Goal: Information Seeking & Learning: Learn about a topic

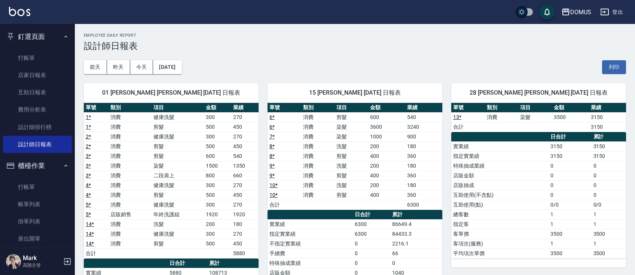
scroll to position [62, 0]
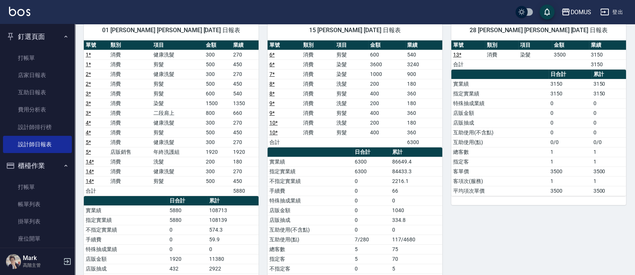
click at [73, 49] on nav "釘選頁面 打帳單 店家日報表 互助日報表 費用分析表 設計師排行榜 設計師日報表 櫃檯作業 打帳單 帳單列表 掛單列表 座位開單 營業儀表板 現金收支登錄 高…" at bounding box center [37, 136] width 75 height 224
click at [75, 49] on div "釘選頁面 打帳單 店家日報表 互助日報表 費用分析表 設計師排行榜 設計師日報表 櫃檯作業 打帳單 帳單列表 掛單列表 座位開單 營業儀表板 現金收支登錄 高…" at bounding box center [37, 149] width 75 height 251
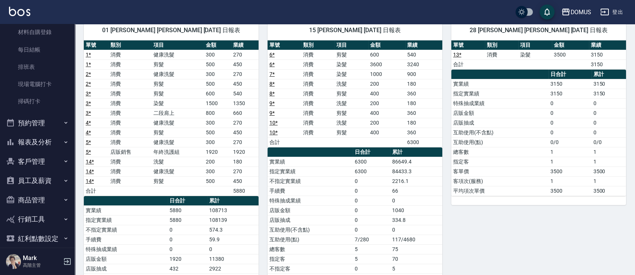
scroll to position [304, 0]
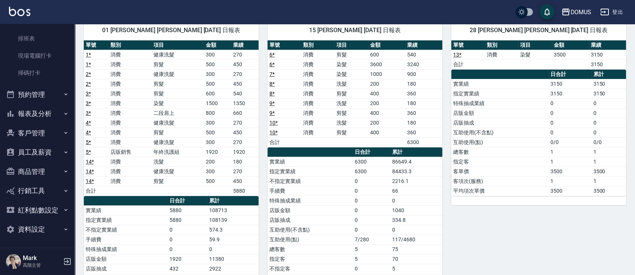
click at [52, 148] on button "員工及薪資" at bounding box center [37, 152] width 69 height 19
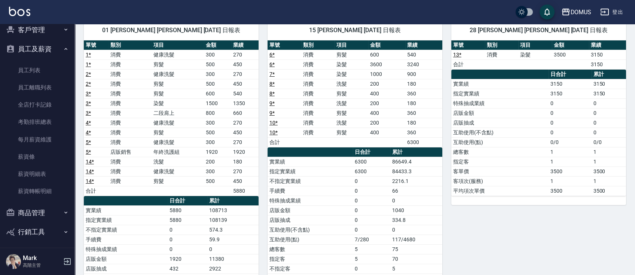
scroll to position [412, 0]
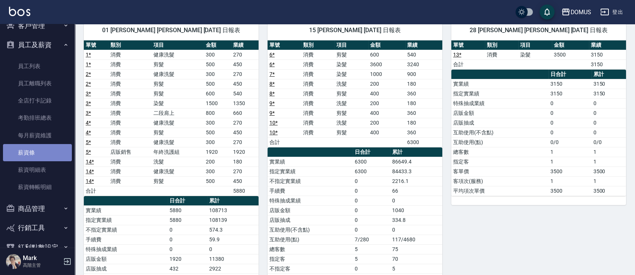
click at [49, 156] on link "薪資條" at bounding box center [37, 152] width 69 height 17
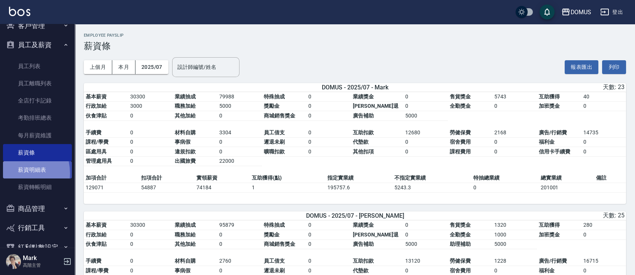
click at [14, 173] on link "薪資明細表" at bounding box center [37, 169] width 69 height 17
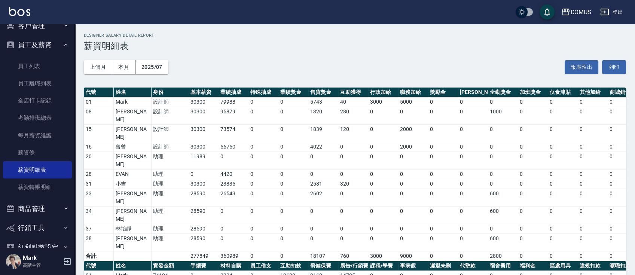
click at [363, 29] on div "DOMUS 2025-07 薪資明細表 列印時間： [DATE][PHONE_NUMBER]:02 Designer Salary Detail Report…" at bounding box center [355, 234] width 560 height 420
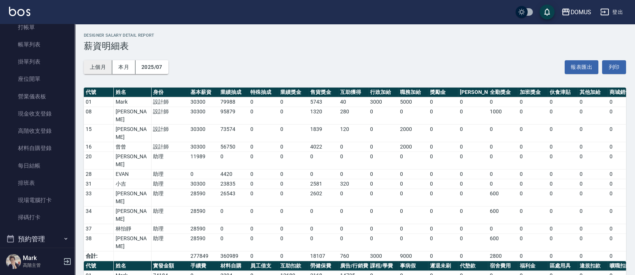
scroll to position [149, 0]
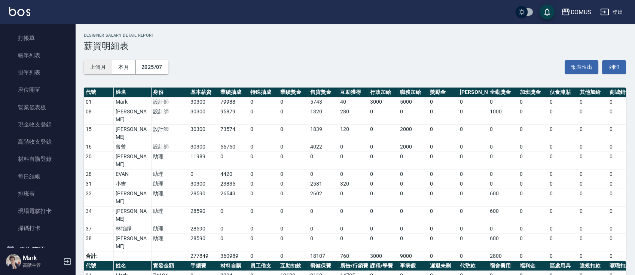
drag, startPoint x: 111, startPoint y: 71, endPoint x: 98, endPoint y: 64, distance: 14.6
click at [107, 64] on div "上個月 本月 2025/07 報表匯出 列印" at bounding box center [355, 67] width 542 height 32
drag, startPoint x: 88, startPoint y: 61, endPoint x: 74, endPoint y: 21, distance: 43.0
click at [74, 21] on div "DOMUS 登出 釘選頁面 打帳單 店家日報表 互助日報表 費用分析表 設計師排行榜 設計師日報表 櫃檯作業 打帳單 帳單列表 掛單列表 座位開單 營業儀表板…" at bounding box center [317, 222] width 635 height 444
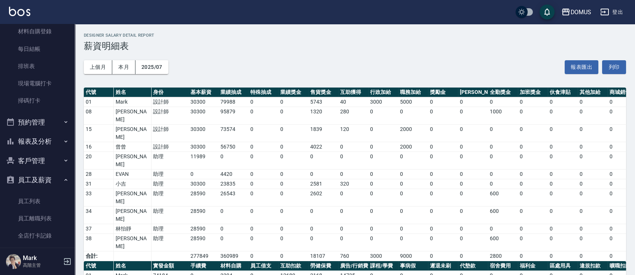
scroll to position [281, 0]
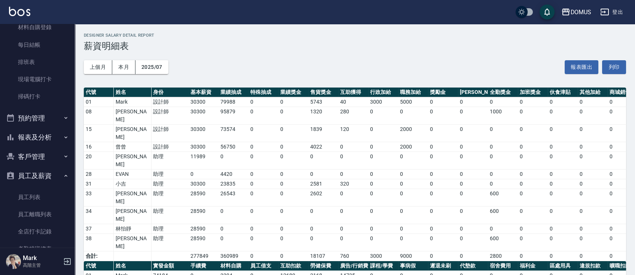
click at [43, 138] on button "報表及分析" at bounding box center [37, 137] width 69 height 19
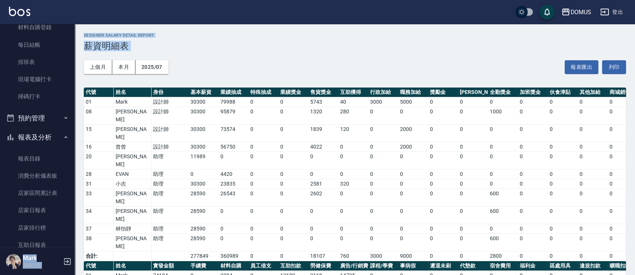
drag, startPoint x: 75, startPoint y: 97, endPoint x: 75, endPoint y: 104, distance: 7.1
click at [75, 104] on div "DOMUS 登出 釘選頁面 打帳單 店家日報表 互助日報表 費用分析表 設計師排行榜 設計師日報表 櫃檯作業 打帳單 帳單列表 掛單列表 座位開單 營業儀表板…" at bounding box center [317, 222] width 635 height 444
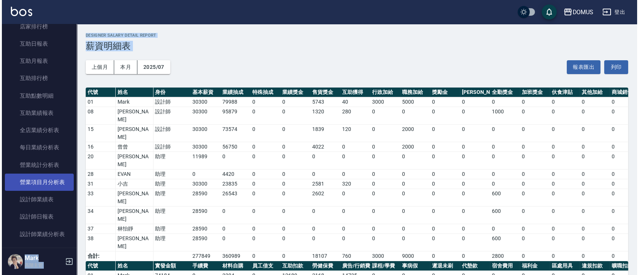
scroll to position [480, 0]
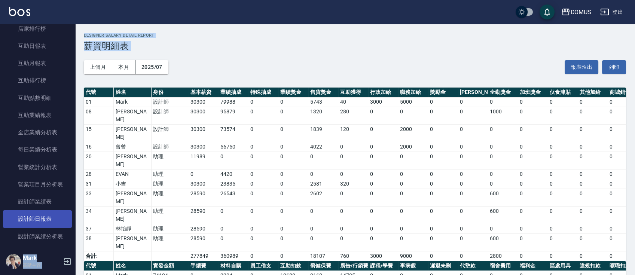
click at [40, 215] on link "設計師日報表" at bounding box center [37, 218] width 69 height 17
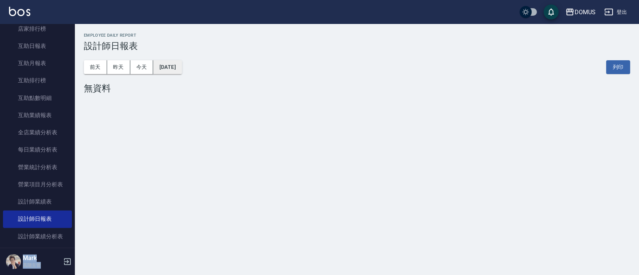
click at [182, 73] on button "[DATE]" at bounding box center [167, 67] width 28 height 14
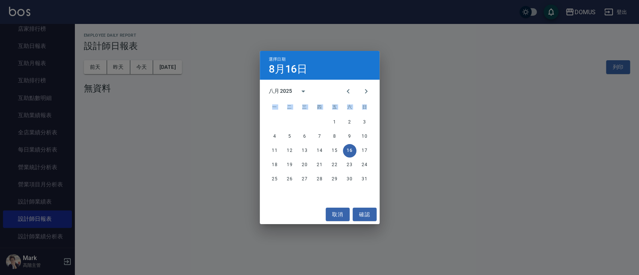
click at [220, 115] on div "選擇日期 [DATE] 八月 2025 一 二 三 四 五 六 日 1 2 3 4 5 6 7 8 9 10 11 12 13 14 15 16 17 18 …" at bounding box center [319, 137] width 639 height 275
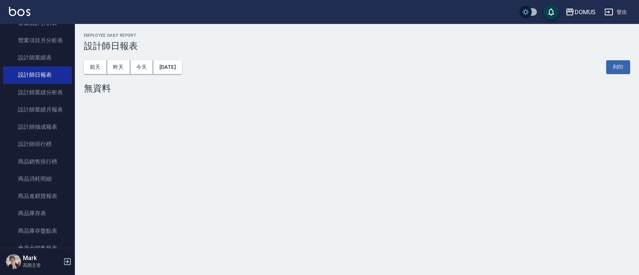
scroll to position [634, 0]
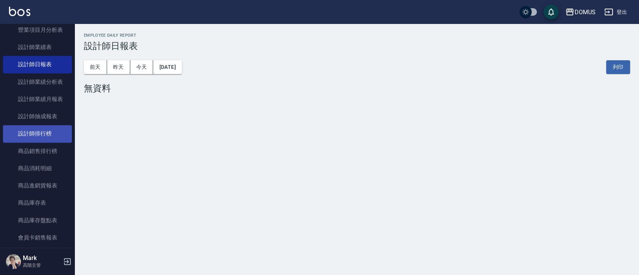
click at [48, 129] on link "設計師排行榜" at bounding box center [37, 133] width 69 height 17
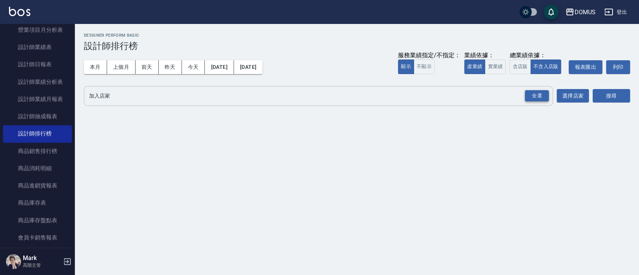
click at [529, 98] on div "全選" at bounding box center [537, 96] width 24 height 12
click at [617, 98] on button "搜尋" at bounding box center [610, 96] width 37 height 14
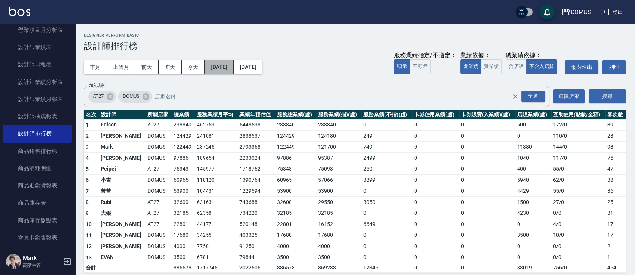
click at [234, 68] on button "[DATE]" at bounding box center [219, 67] width 29 height 14
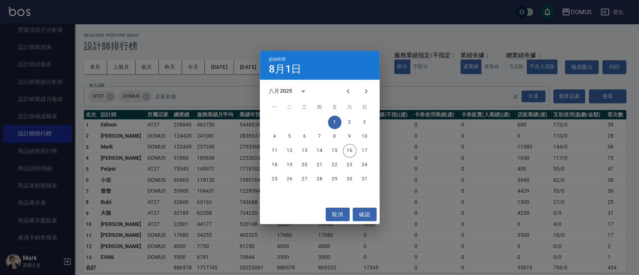
click at [289, 96] on div "八月 2025" at bounding box center [291, 91] width 44 height 18
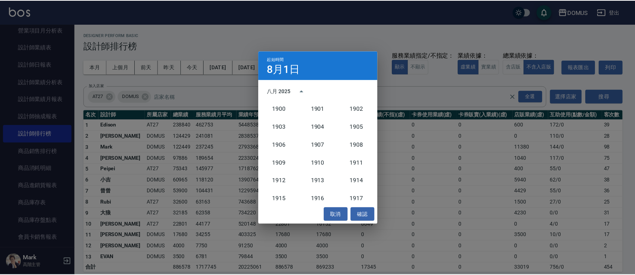
scroll to position [693, 0]
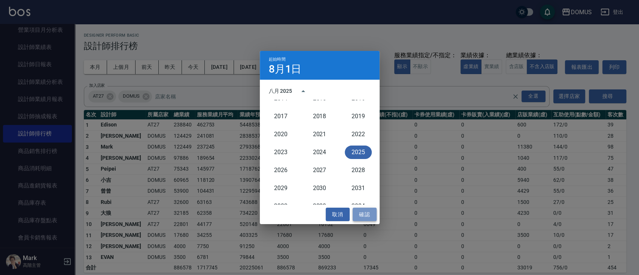
click at [368, 212] on button "確認" at bounding box center [365, 215] width 24 height 14
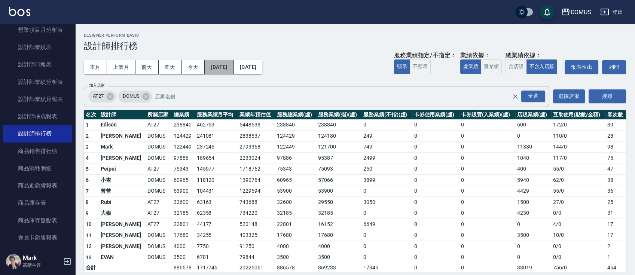
click at [225, 64] on button "[DATE]" at bounding box center [219, 67] width 29 height 14
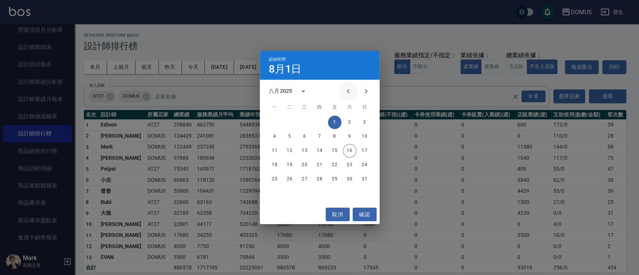
click at [345, 94] on icon "Previous month" at bounding box center [348, 91] width 9 height 9
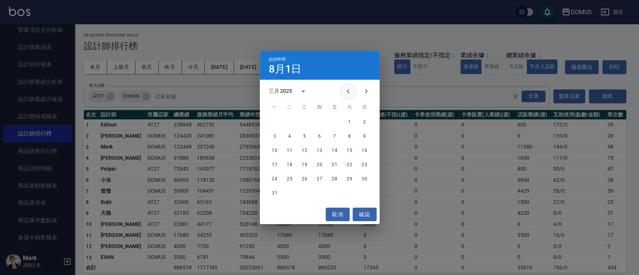
click at [345, 94] on icon "Previous month" at bounding box center [348, 91] width 9 height 9
click at [304, 120] on button "1" at bounding box center [304, 122] width 13 height 13
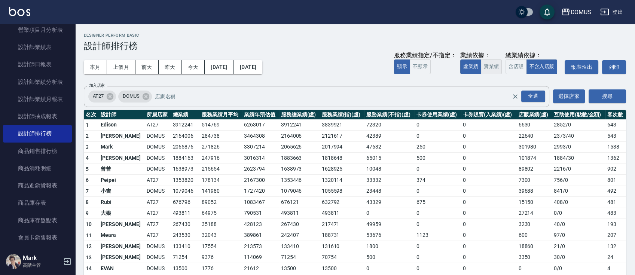
drag, startPoint x: 497, startPoint y: 63, endPoint x: 494, endPoint y: 66, distance: 4.0
click at [495, 66] on button "實業績" at bounding box center [491, 67] width 21 height 15
type button "TRUTH"
